Goal: Task Accomplishment & Management: Manage account settings

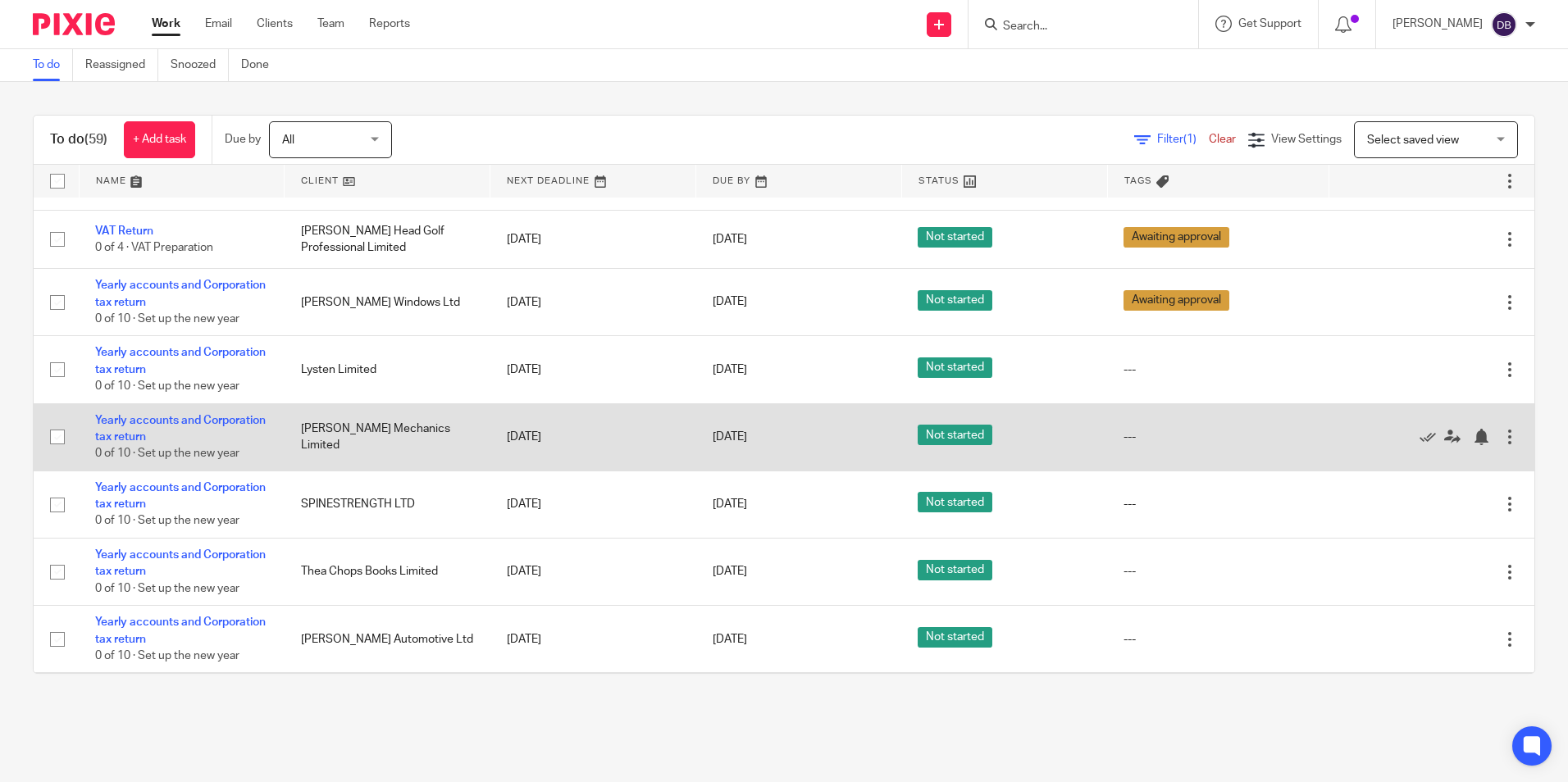
scroll to position [164, 0]
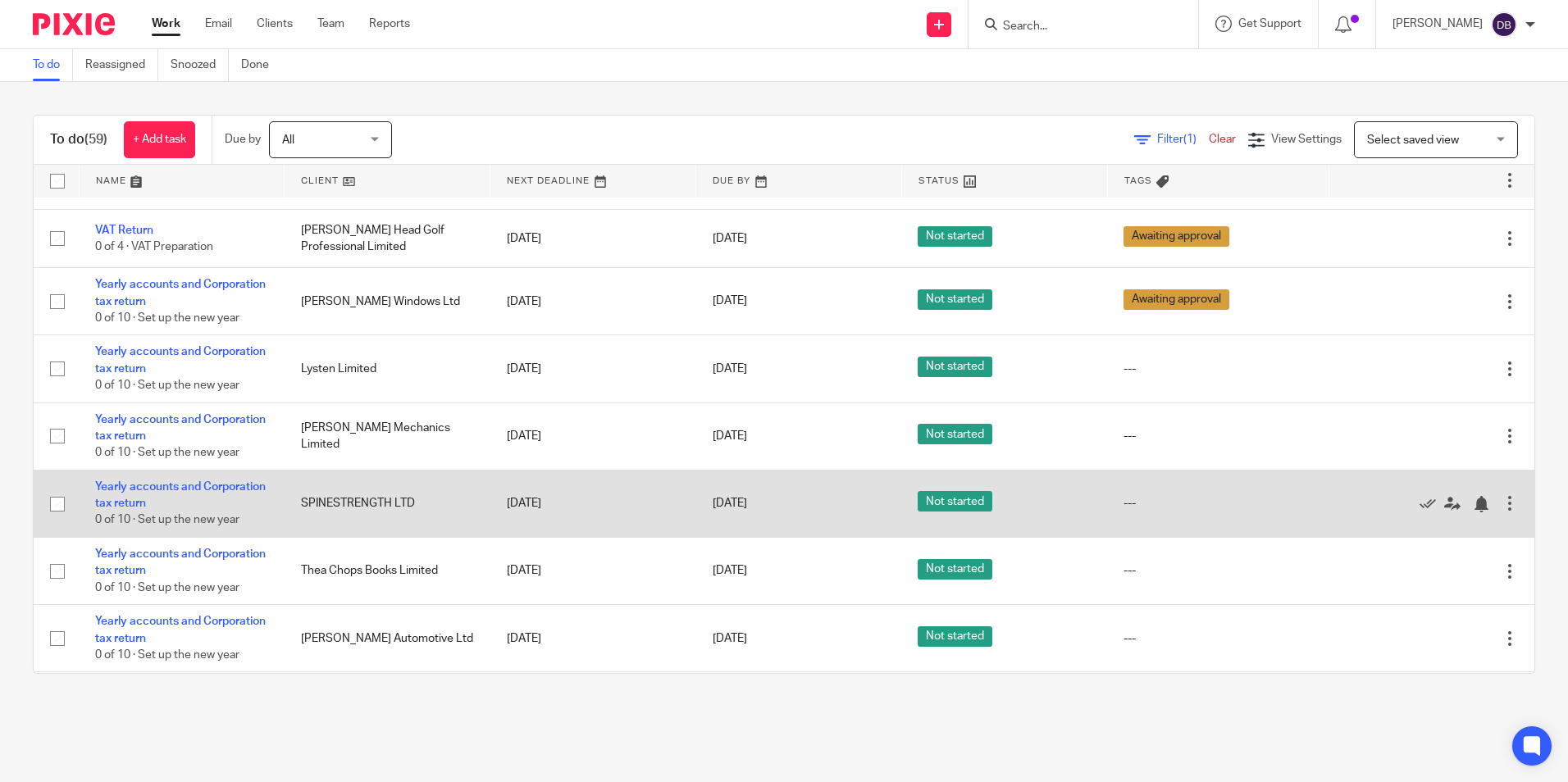
drag, startPoint x: 176, startPoint y: 486, endPoint x: 144, endPoint y: 493, distance: 32.8
click at [144, 493] on td "Yearly accounts and Corporation tax return 0 of 10 · Set up the new year" at bounding box center [182, 504] width 206 height 67
click at [174, 484] on link "Yearly accounts and Corporation tax return" at bounding box center [181, 495] width 171 height 28
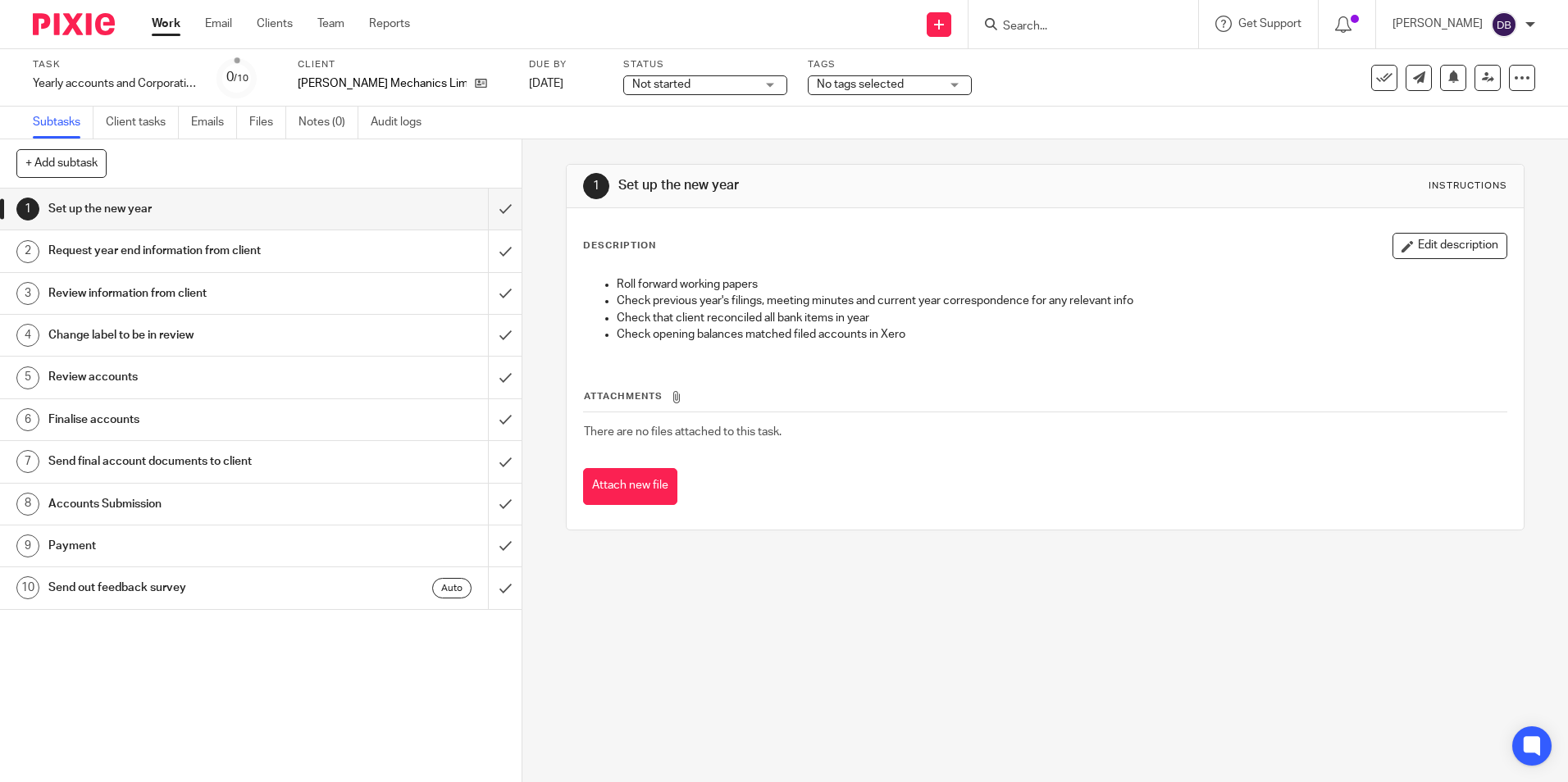
click at [831, 79] on span "No tags selected" at bounding box center [861, 85] width 87 height 12
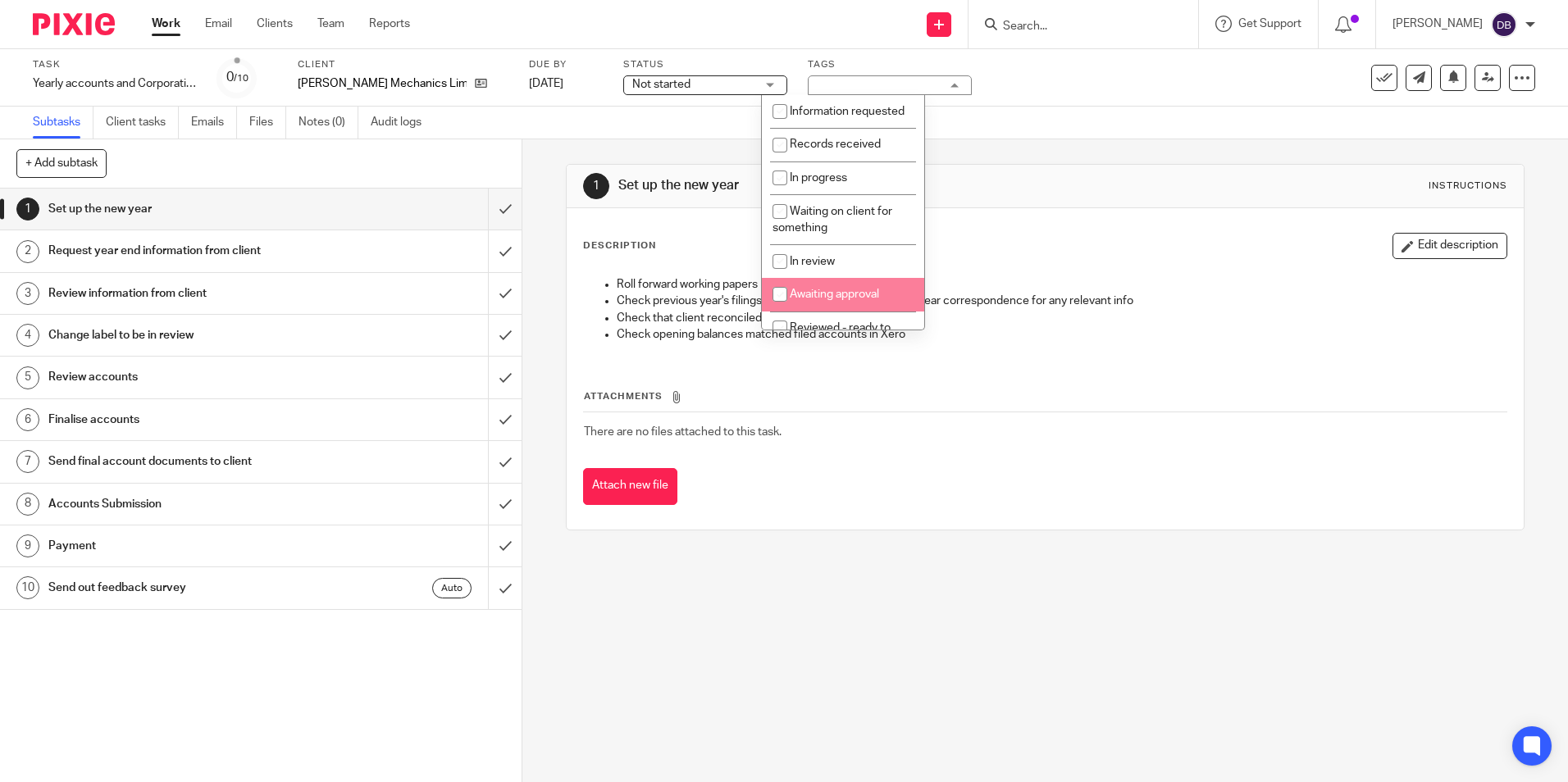
click at [857, 300] on span "Awaiting approval" at bounding box center [834, 294] width 90 height 12
checkbox input "true"
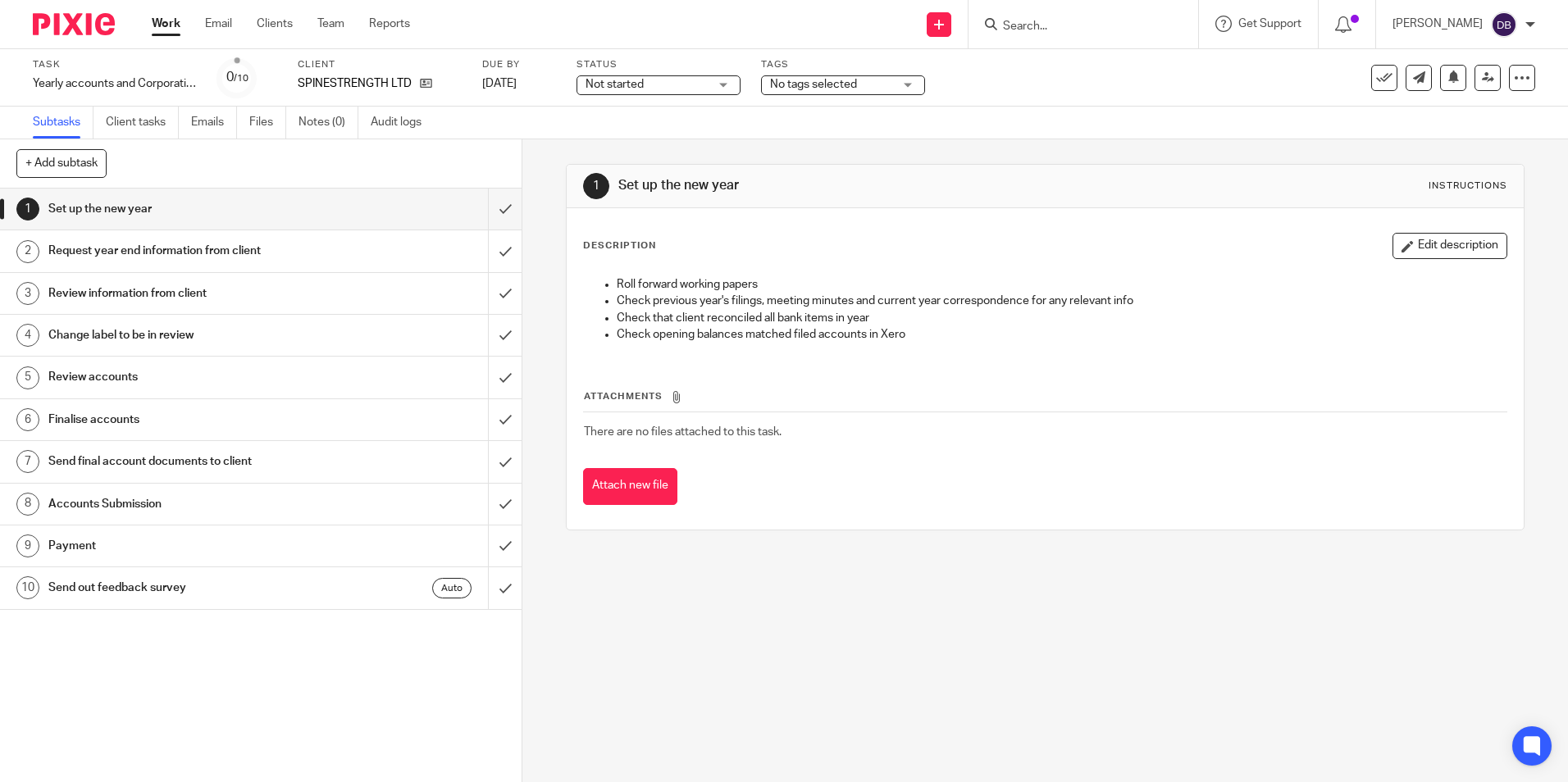
click at [802, 60] on label "Tags" at bounding box center [843, 65] width 164 height 13
click at [806, 77] on span "No tags selected" at bounding box center [831, 85] width 123 height 18
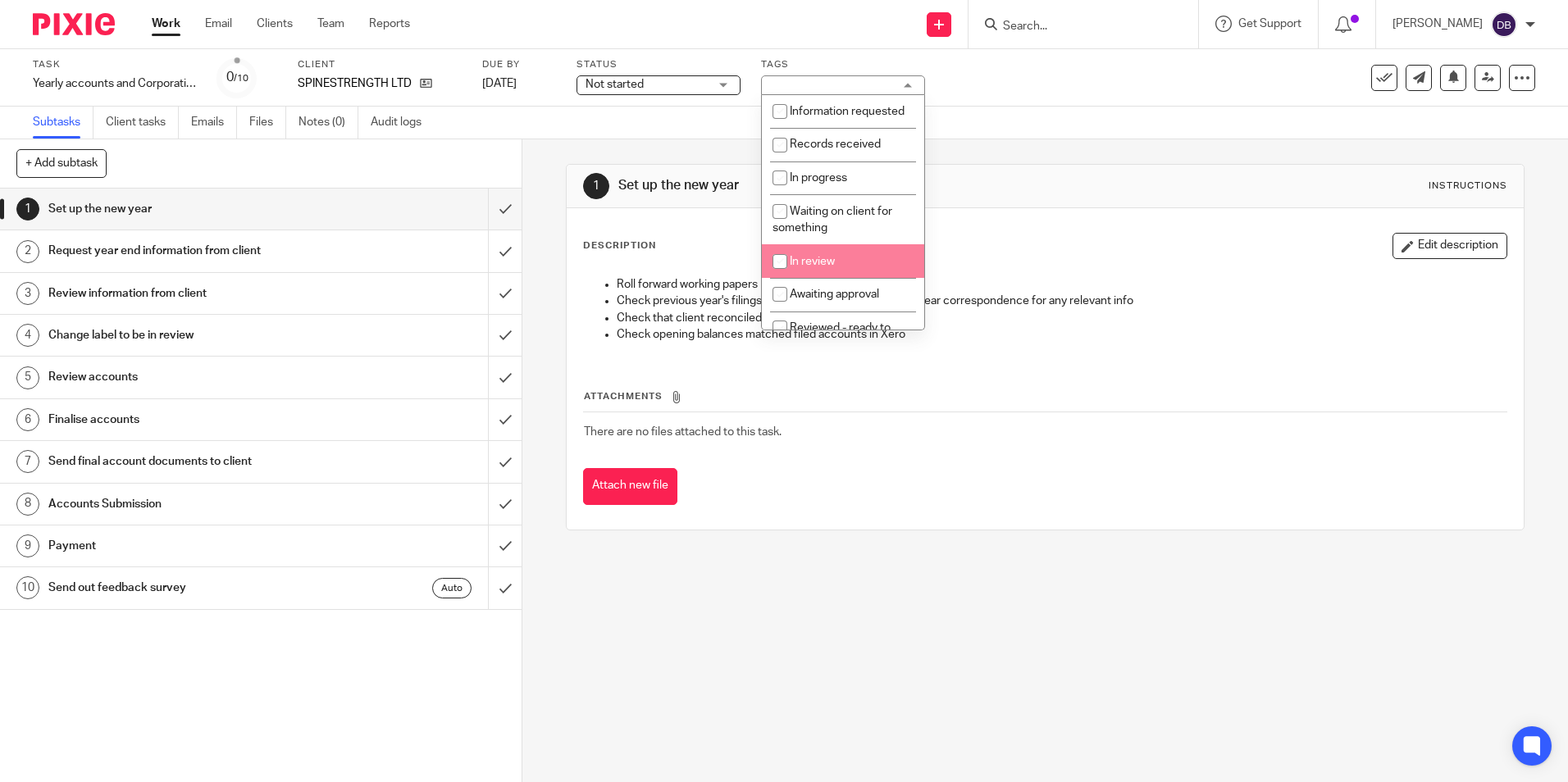
click at [825, 245] on li "Waiting on client for something" at bounding box center [843, 220] width 163 height 50
checkbox input "true"
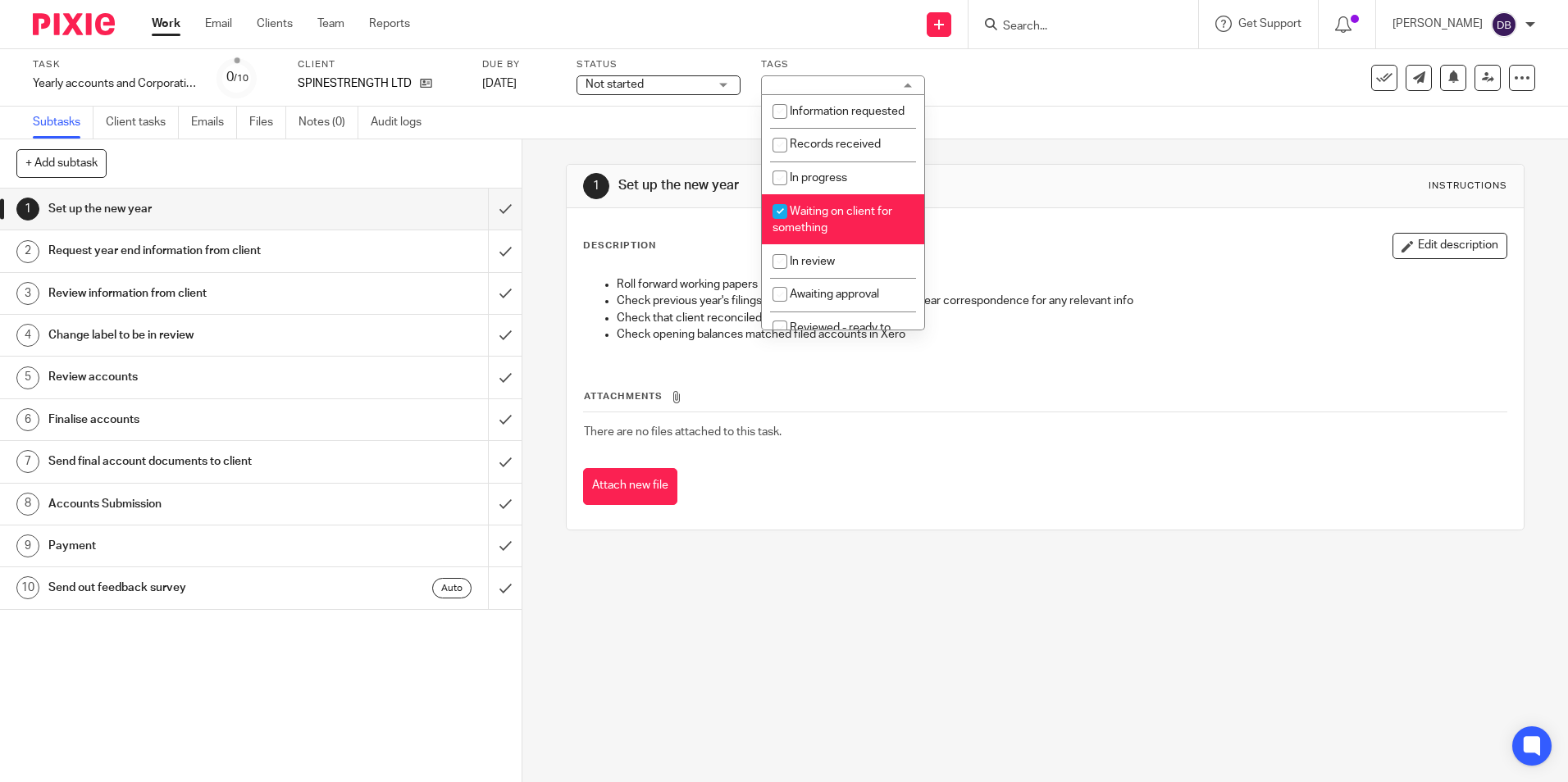
click at [807, 184] on span "In progress" at bounding box center [818, 178] width 57 height 12
click at [806, 184] on span "In progress" at bounding box center [818, 178] width 57 height 12
checkbox input "false"
click at [814, 217] on li "Waiting on client for something" at bounding box center [843, 220] width 163 height 50
checkbox input "false"
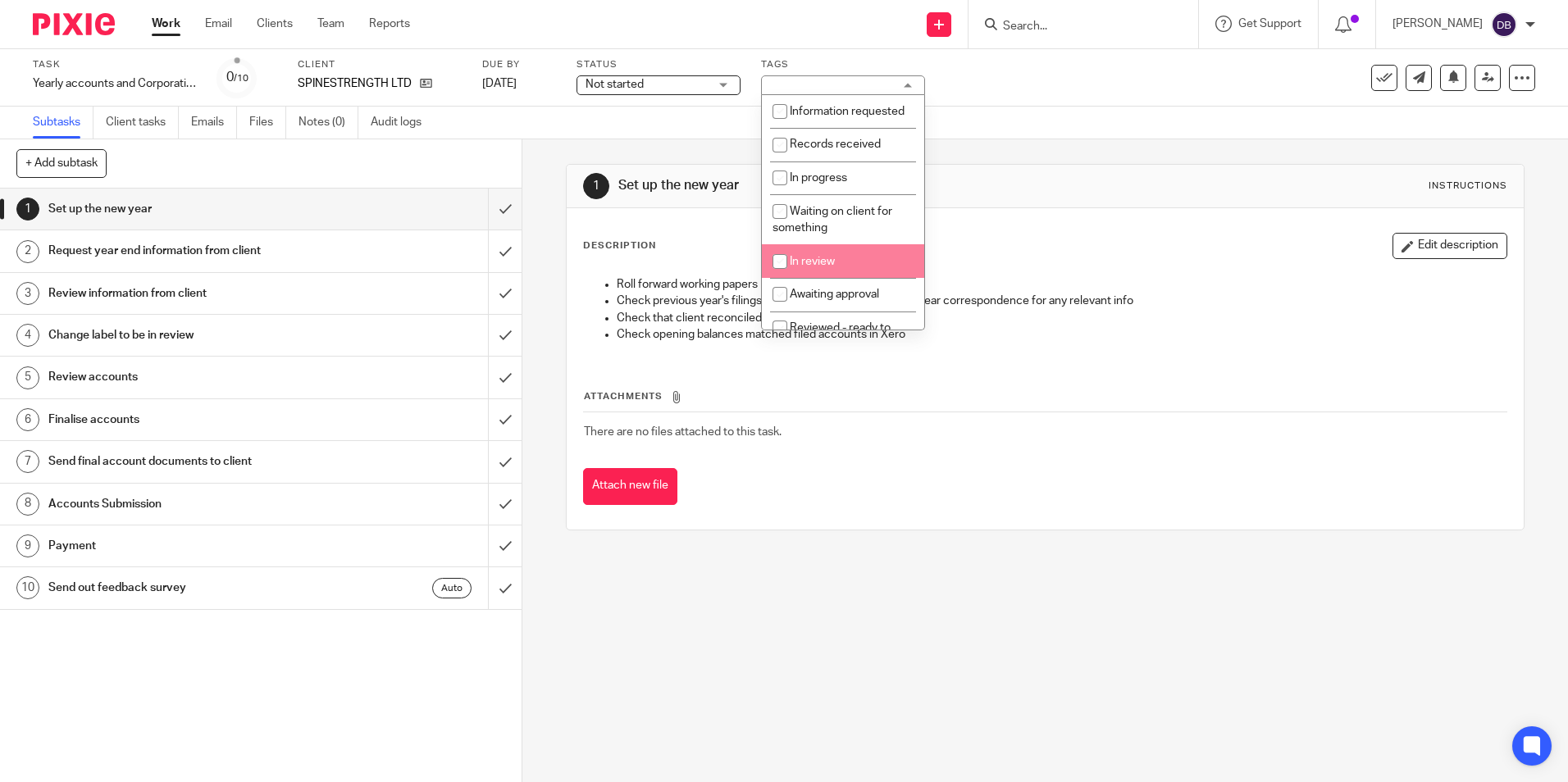
click at [825, 264] on li "In review" at bounding box center [843, 262] width 163 height 34
checkbox input "false"
click at [826, 299] on li "Awaiting approval" at bounding box center [843, 295] width 163 height 34
checkbox input "true"
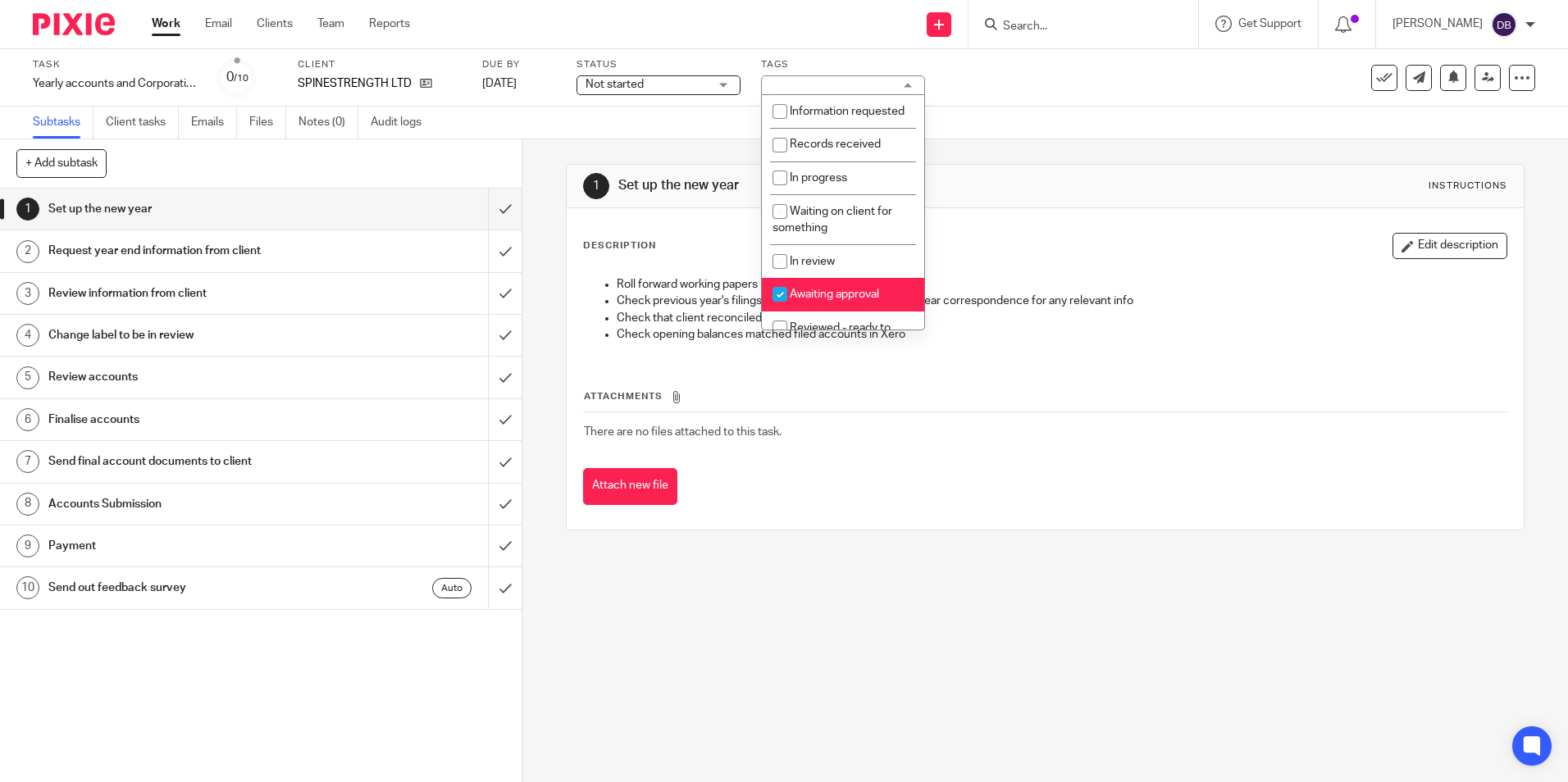
drag, startPoint x: 100, startPoint y: 5, endPoint x: 109, endPoint y: -23, distance: 29.4
click at [109, 0] on html "Work Email Clients Team Reports Work Email Clients Team Reports Settings Send n…" at bounding box center [784, 391] width 1568 height 782
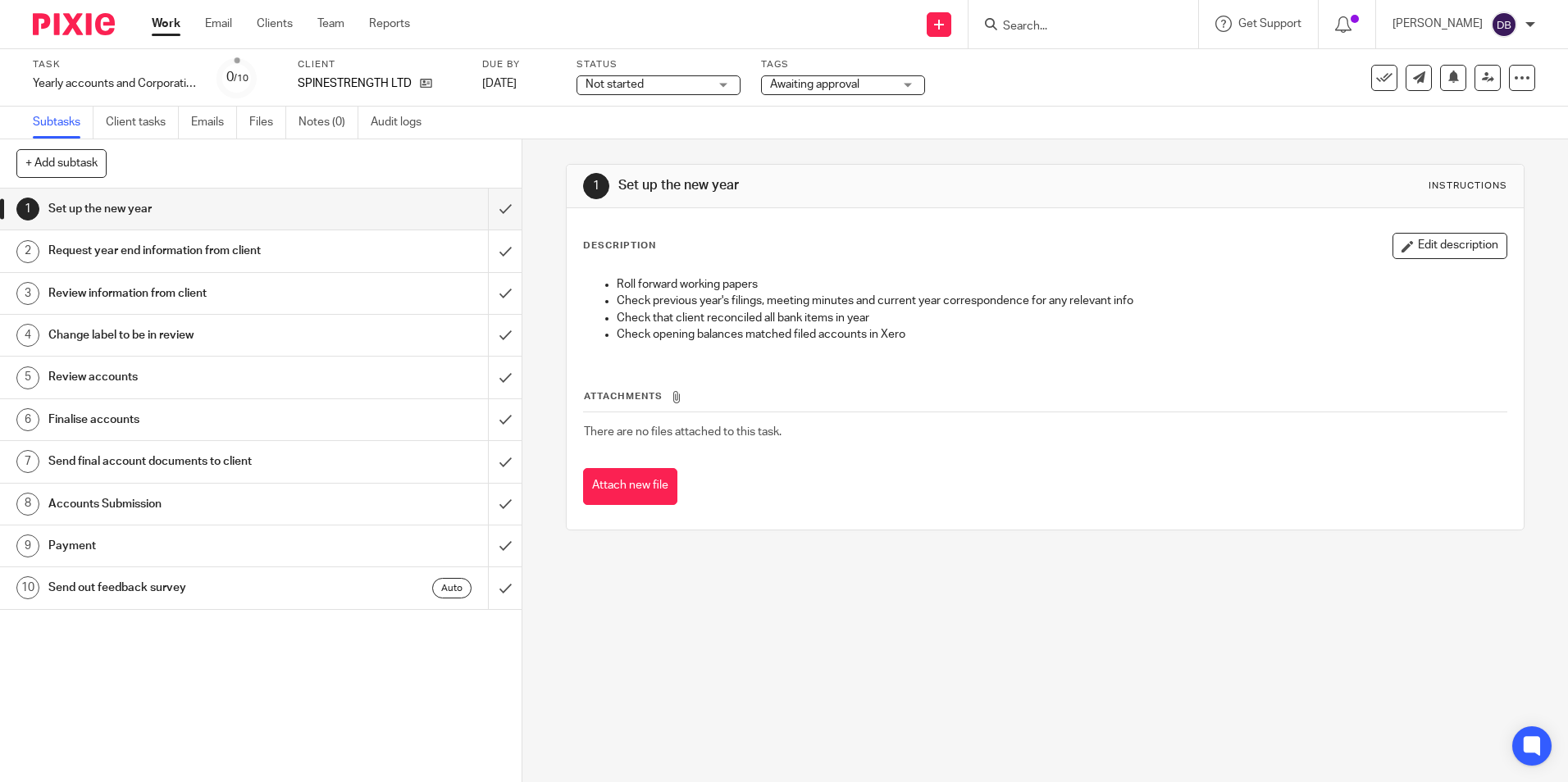
click at [98, 0] on html "Work Email Clients Team Reports Work Email Clients Team Reports Settings Send n…" at bounding box center [784, 391] width 1568 height 782
click at [83, 0] on html "Work Email Clients Team Reports Work Email Clients Team Reports Settings Send n…" at bounding box center [784, 391] width 1568 height 782
click at [85, 32] on img at bounding box center [74, 24] width 82 height 22
